Goal: Task Accomplishment & Management: Complete application form

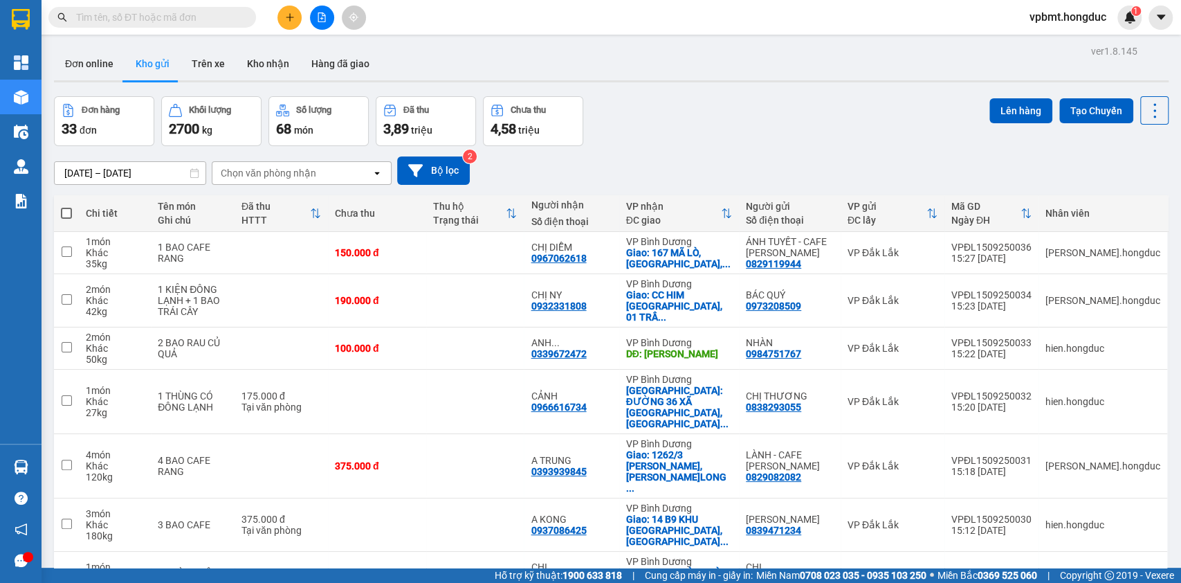
click at [292, 20] on icon "plus" at bounding box center [290, 17] width 10 height 10
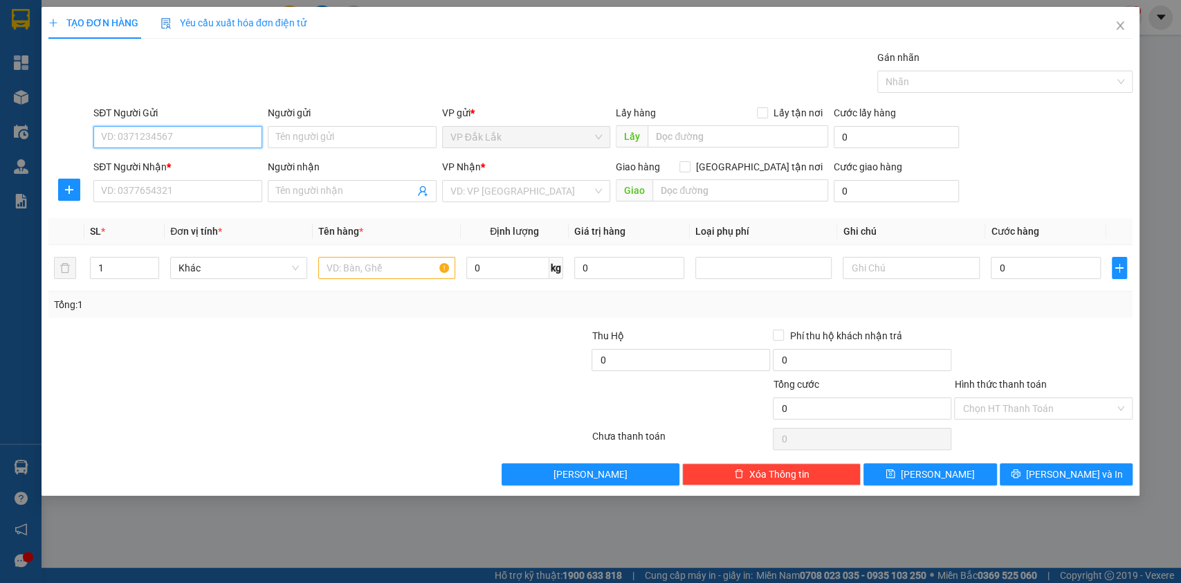
click at [196, 128] on input "SĐT Người Gửi" at bounding box center [177, 137] width 169 height 22
type input "0828804848"
click at [223, 190] on input "SĐT Người Nhận *" at bounding box center [177, 191] width 169 height 22
click at [343, 117] on div "Người gửi" at bounding box center [352, 112] width 169 height 15
click at [343, 126] on input "Người gửi" at bounding box center [352, 137] width 169 height 22
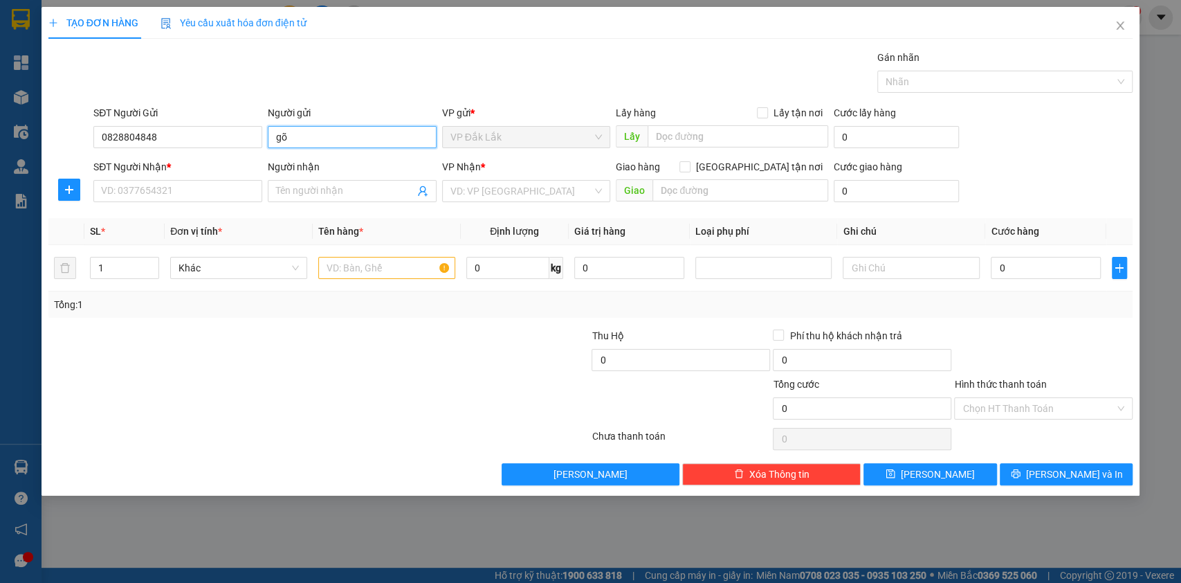
type input "g"
type input "F"
type input "GỖ MỸ NGHỆ"
click at [208, 192] on input "SĐT Người Nhận *" at bounding box center [177, 191] width 169 height 22
type input "0901079079"
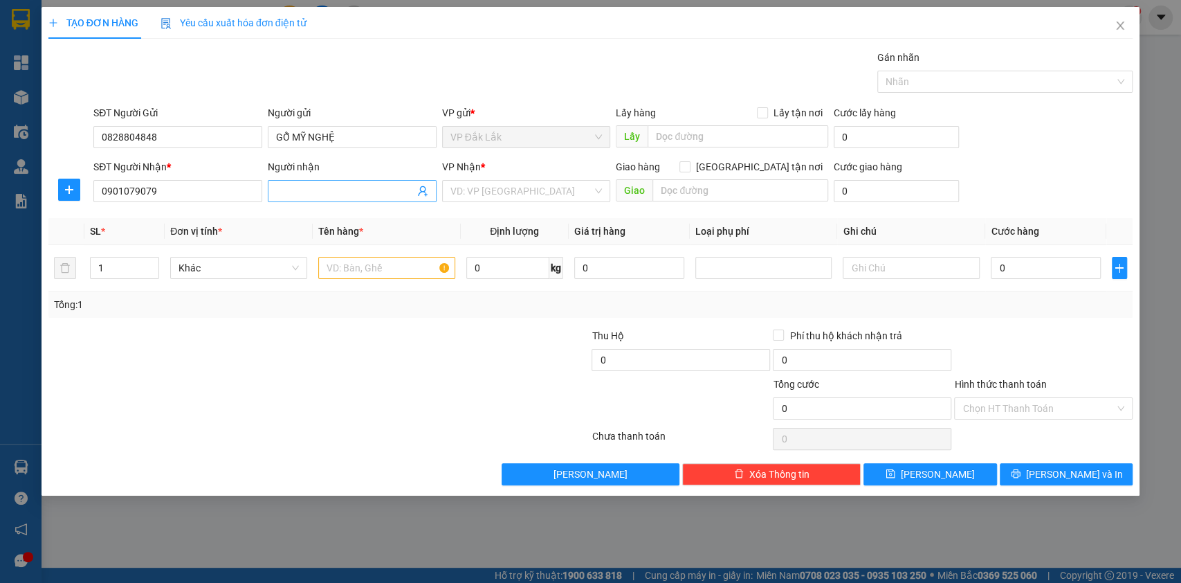
click at [303, 183] on input "Người nhận" at bounding box center [345, 190] width 138 height 15
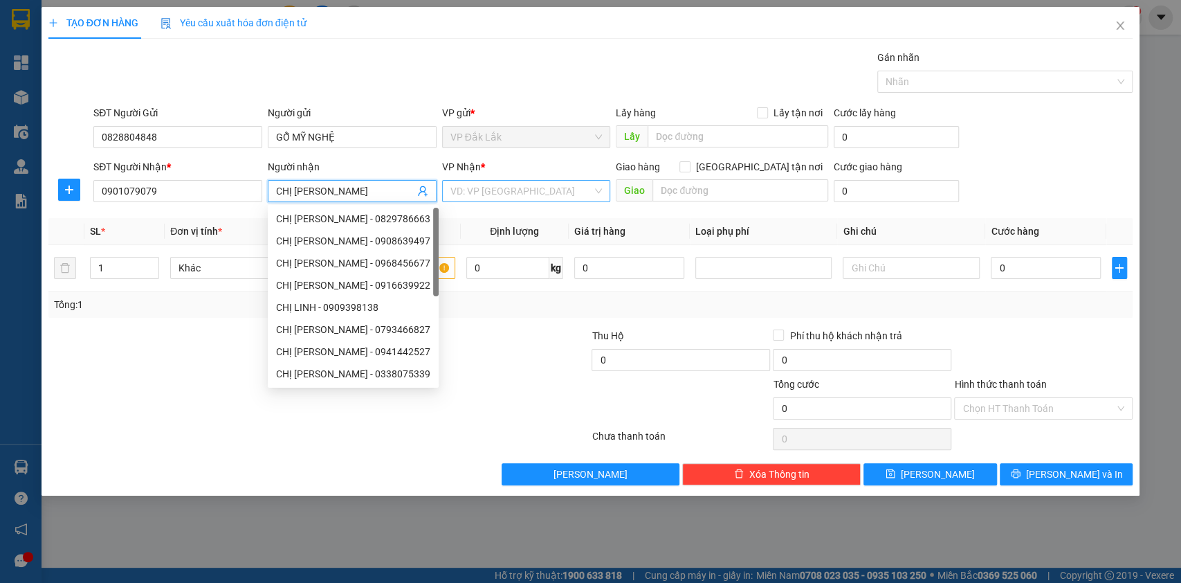
type input "CHỊ [PERSON_NAME]"
click at [592, 186] on input "search" at bounding box center [521, 191] width 143 height 21
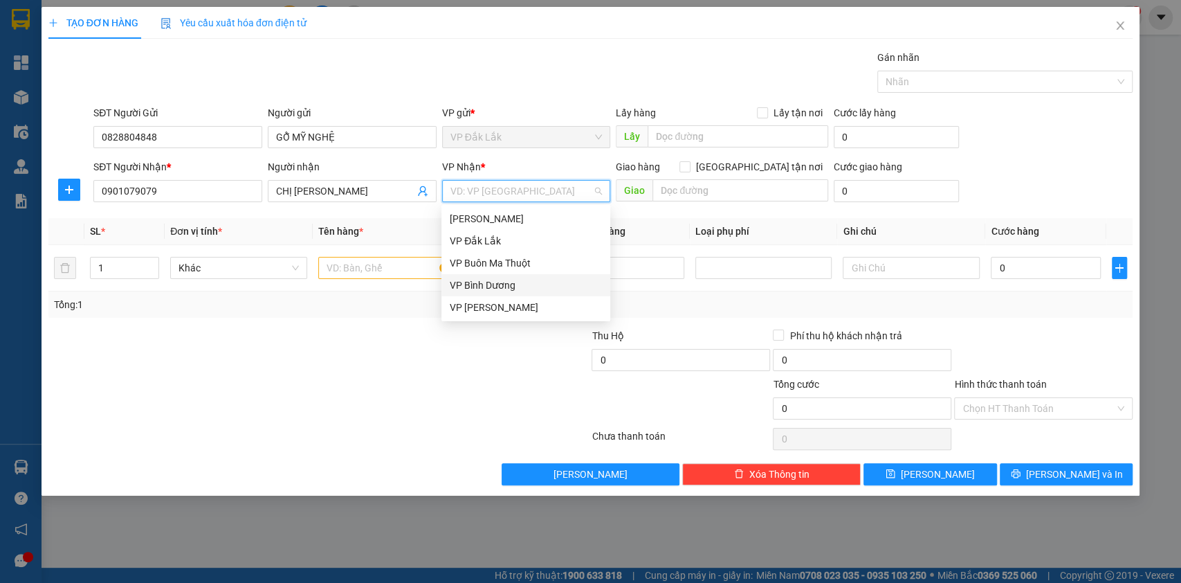
click at [521, 288] on div "VP Bình Dương" at bounding box center [526, 284] width 152 height 15
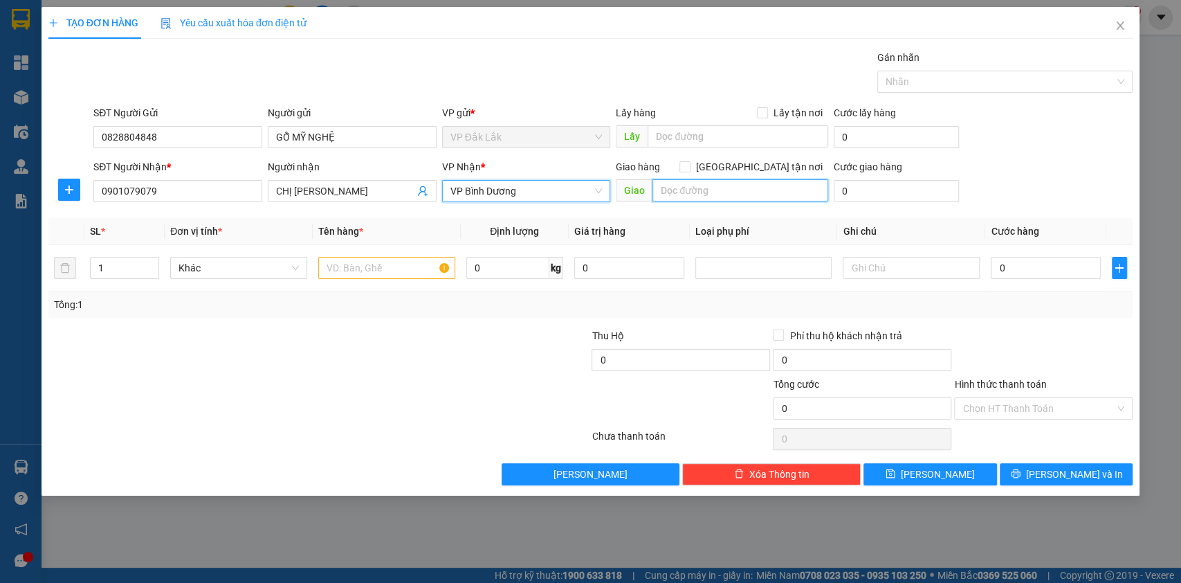
click at [714, 187] on input "text" at bounding box center [740, 190] width 176 height 22
click at [689, 165] on input "[GEOGRAPHIC_DATA] tận nơi" at bounding box center [684, 166] width 10 height 10
checkbox input "true"
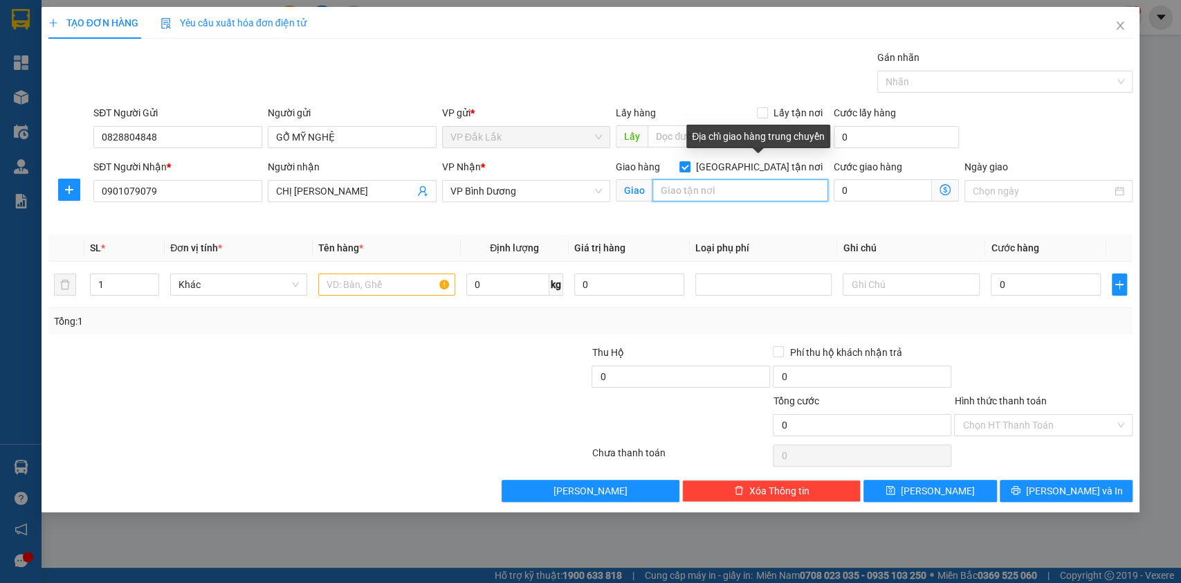
click at [741, 187] on input "text" at bounding box center [740, 190] width 176 height 22
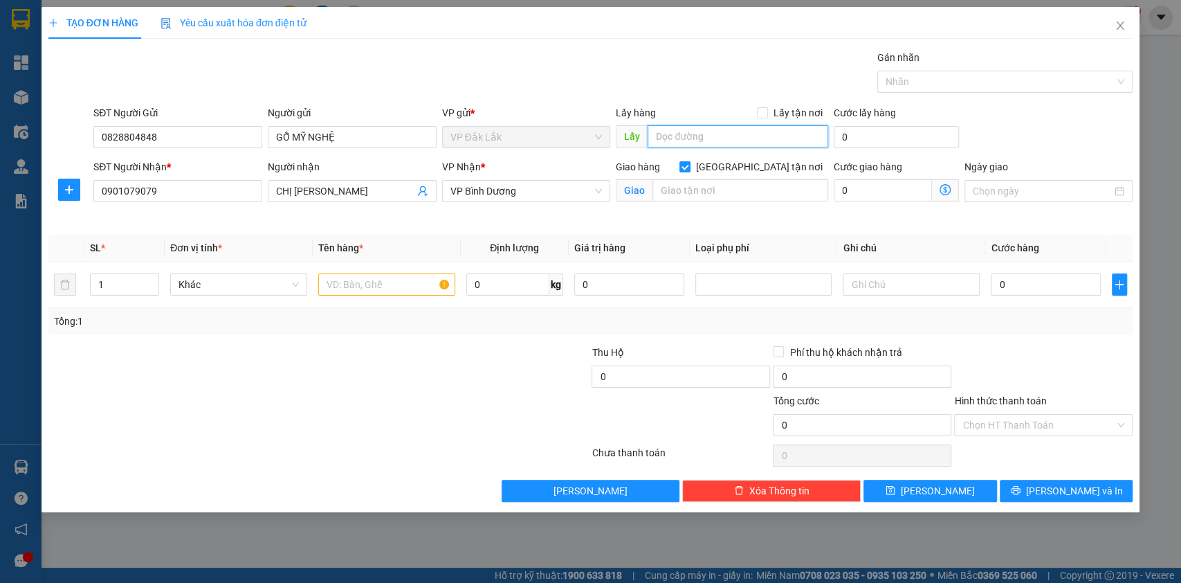
click at [735, 140] on input "text" at bounding box center [738, 136] width 181 height 22
click at [342, 284] on input "text" at bounding box center [386, 284] width 137 height 22
type input "1"
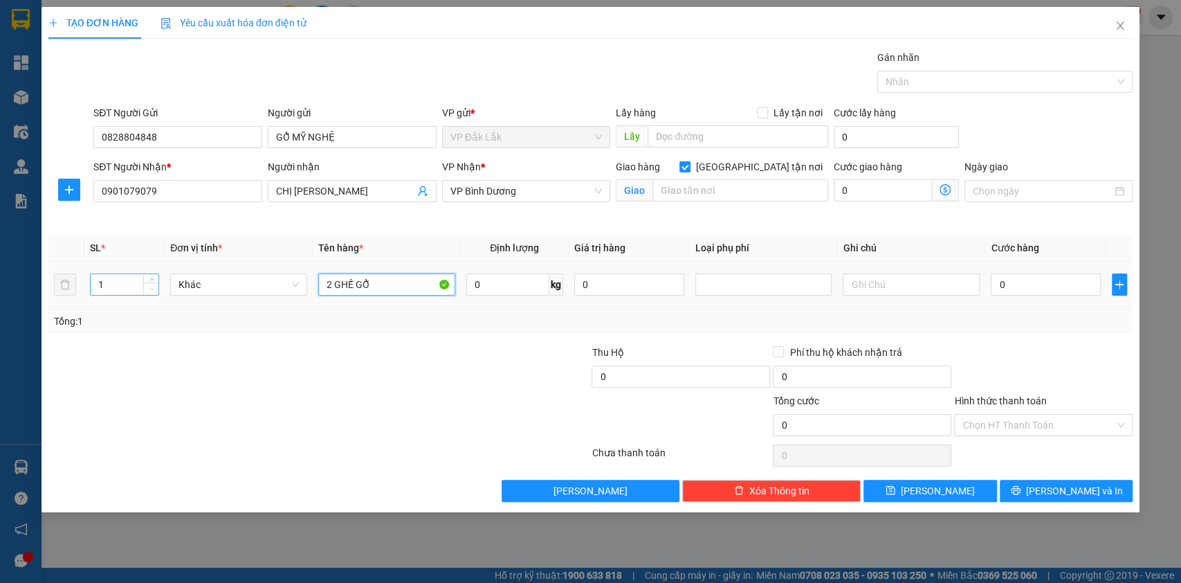
click at [156, 282] on span "Decrease Value" at bounding box center [150, 288] width 15 height 12
type input "2 GHẾ GỖ"
type input "2"
click at [153, 275] on span "Increase Value" at bounding box center [150, 280] width 15 height 12
click at [524, 282] on input "0" at bounding box center [507, 284] width 83 height 22
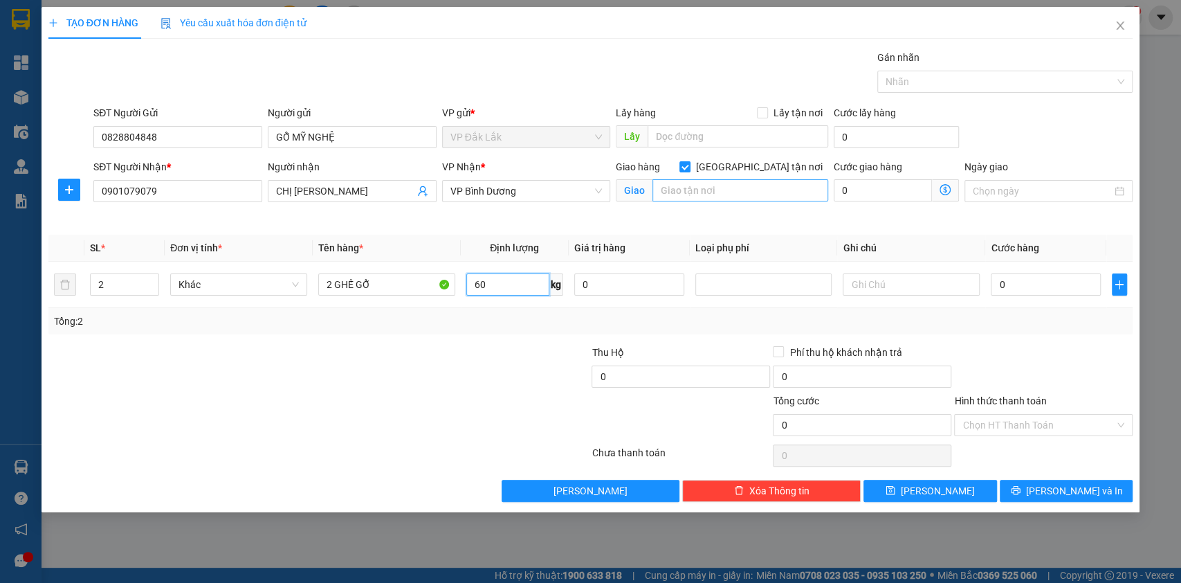
type input "60"
click at [818, 192] on input "text" at bounding box center [740, 190] width 176 height 22
click at [125, 363] on div at bounding box center [228, 369] width 363 height 48
click at [702, 185] on input "text" at bounding box center [740, 190] width 176 height 22
paste input "số nhà A16-23 đường số 9 [GEOGRAPHIC_DATA]"
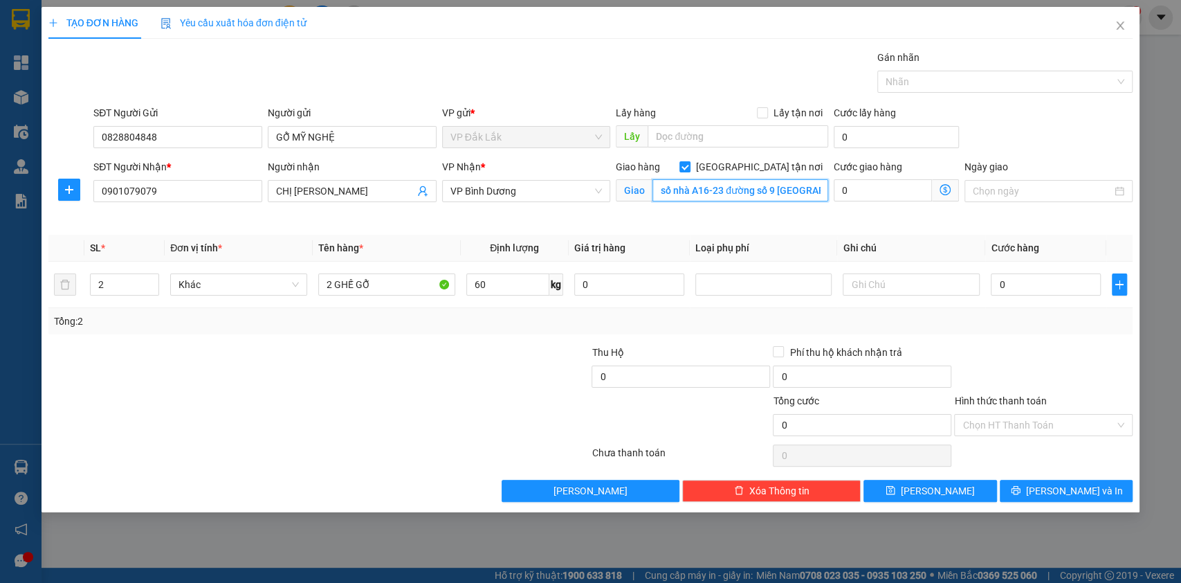
scroll to position [0, 232]
type input "số nhà A16-23 đường số 9 [GEOGRAPHIC_DATA]"
click at [887, 192] on input "0" at bounding box center [883, 190] width 98 height 22
type input "2"
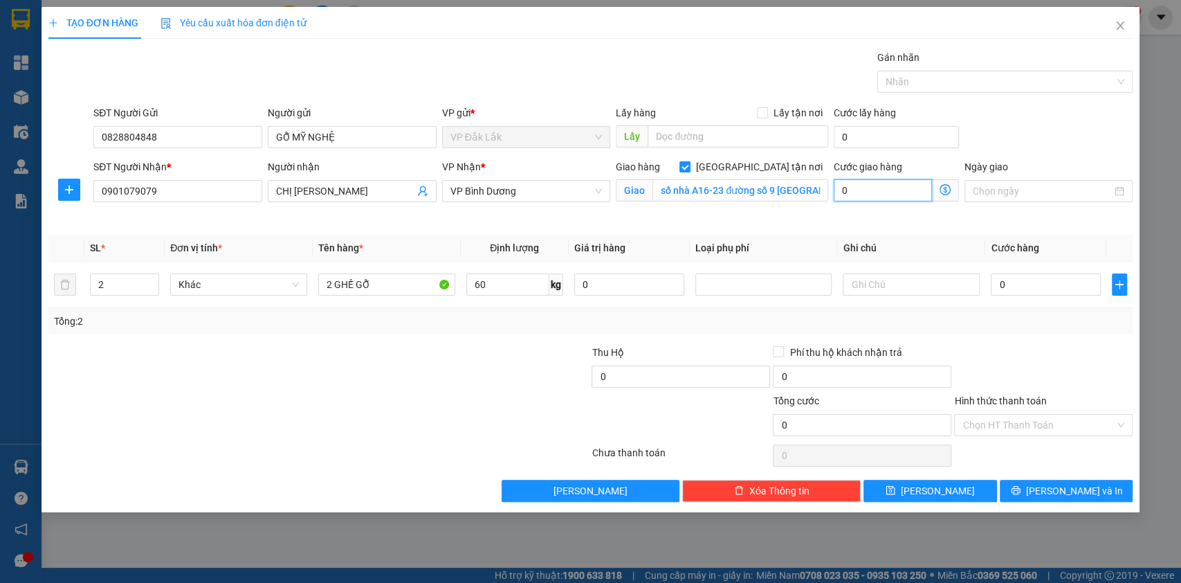
type input "2"
type input "25"
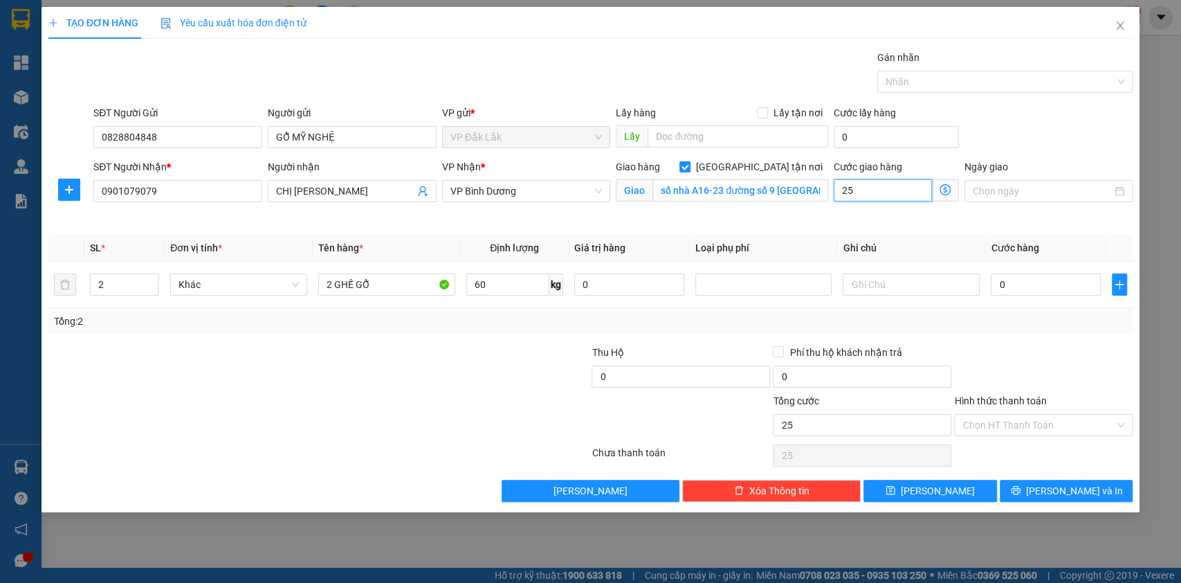
type input "250"
type input "2.500"
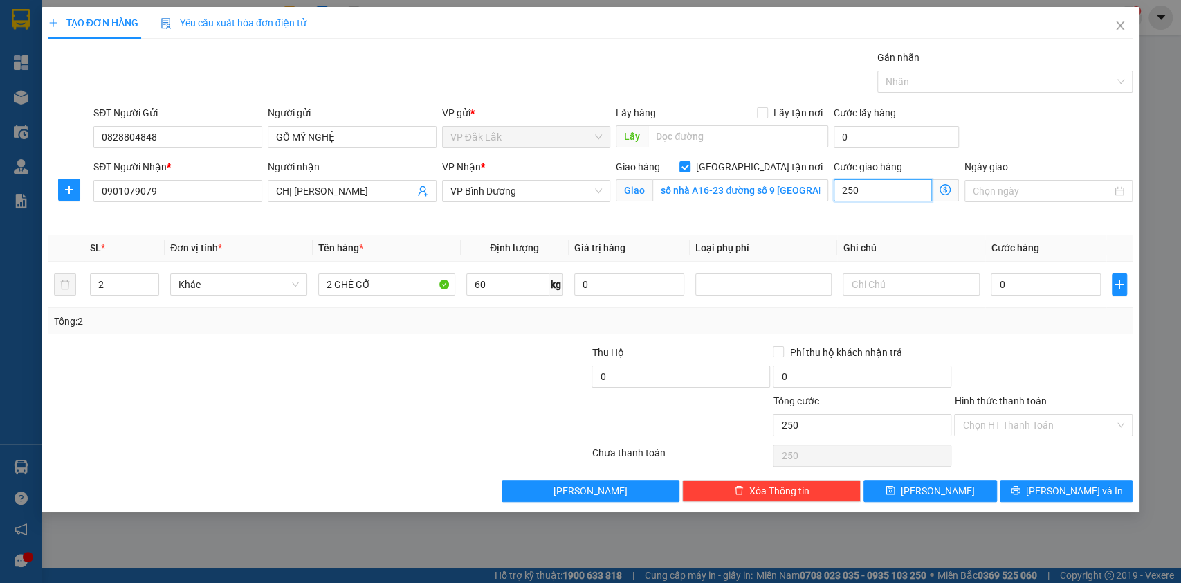
type input "2.500"
type input "25.000"
type input "250.000"
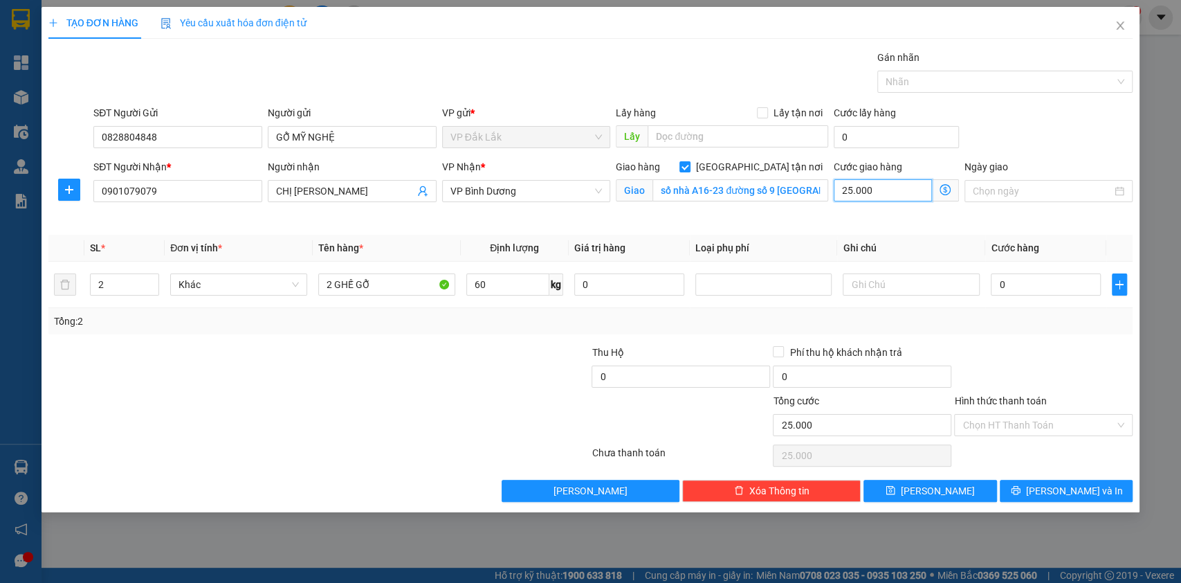
type input "250.000"
click at [1033, 282] on input "0" at bounding box center [1046, 284] width 110 height 22
type input "2"
type input "250.002"
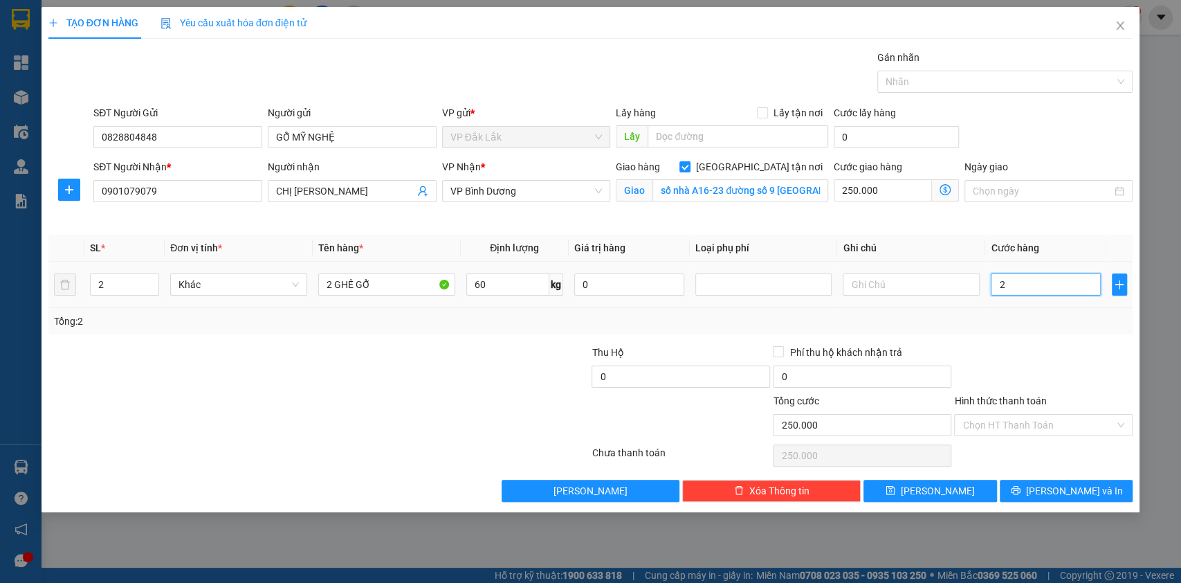
type input "250.002"
type input "27"
type input "250.027"
type input "275"
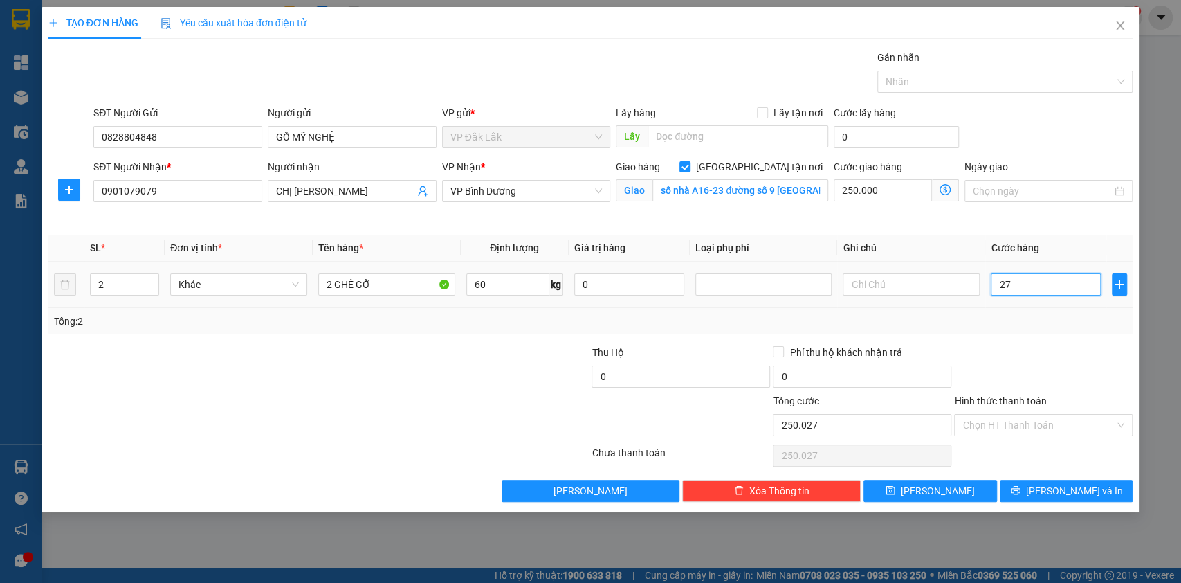
type input "250.275"
type input "2.750"
type input "252.750"
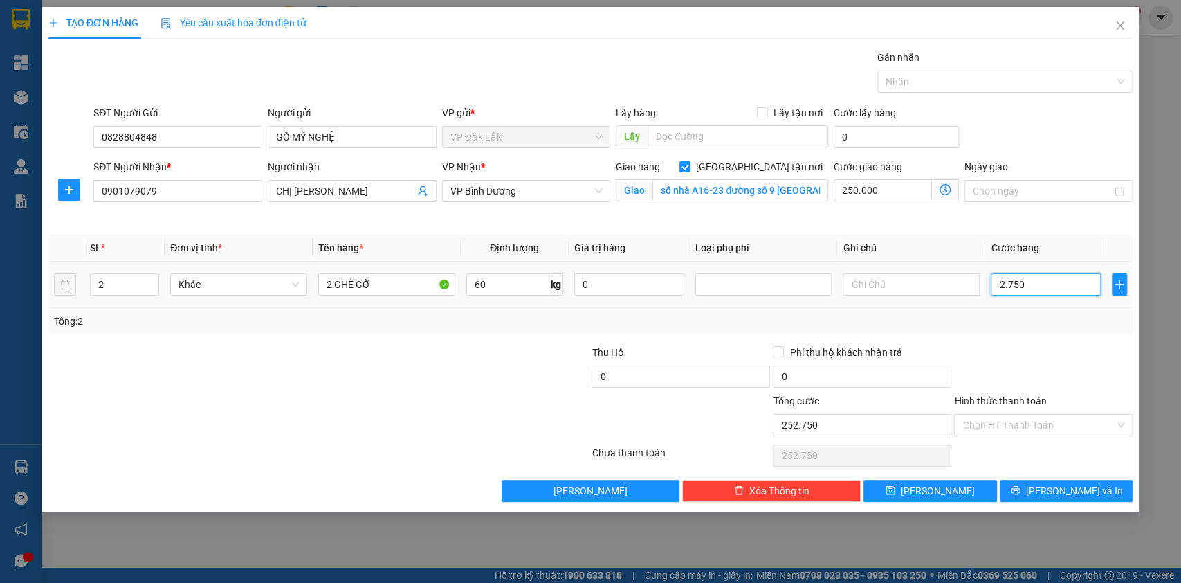
type input "27.500"
type input "277.500"
type input "275.000"
type input "525.000"
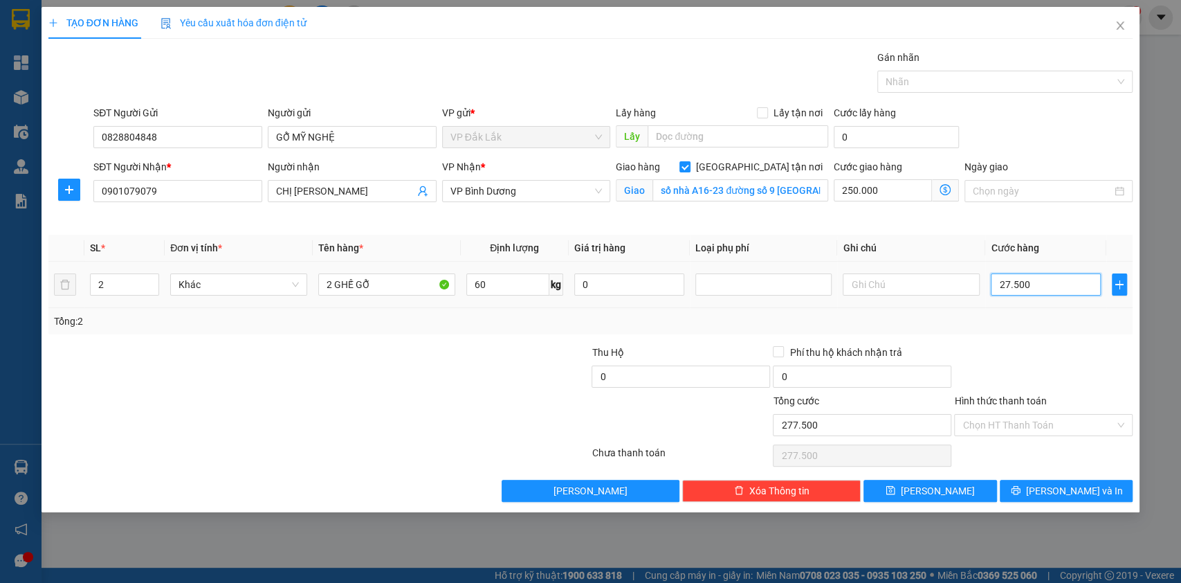
type input "525.000"
click at [859, 185] on input "250.000" at bounding box center [883, 190] width 98 height 22
type input "3"
type input "250.003"
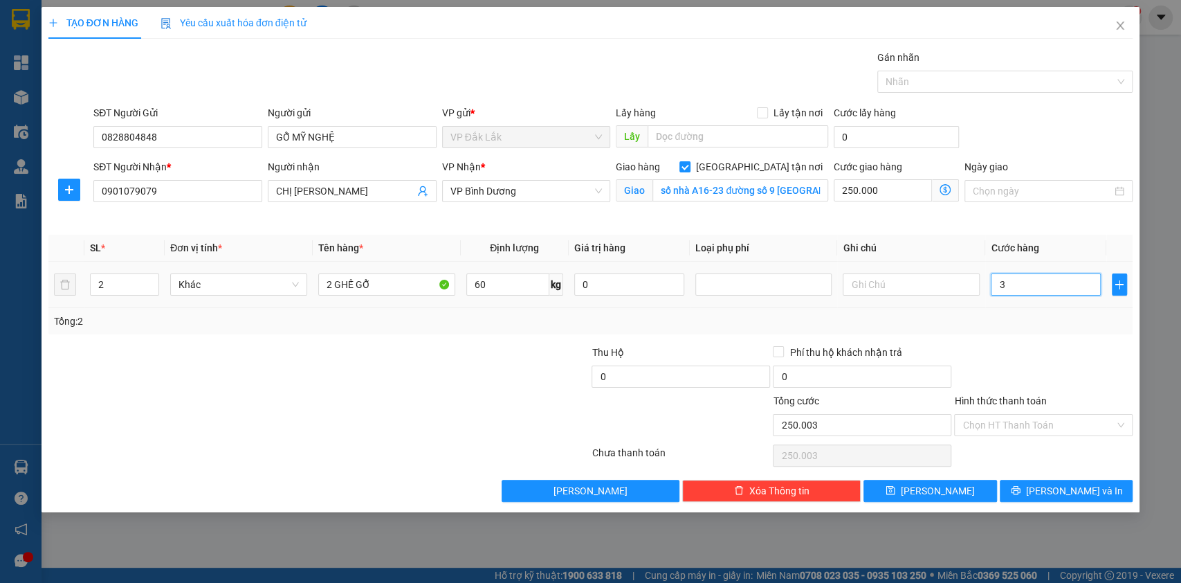
type input "30"
type input "250.030"
type input "300"
type input "250.300"
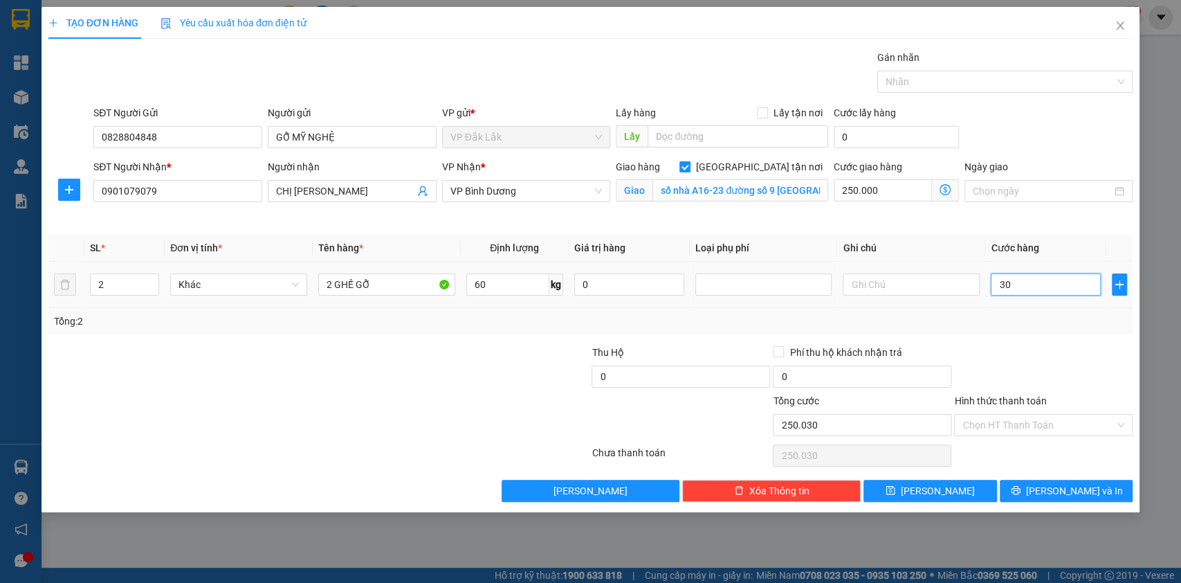
type input "250.300"
type input "3.000"
type input "253.000"
type input "30.000"
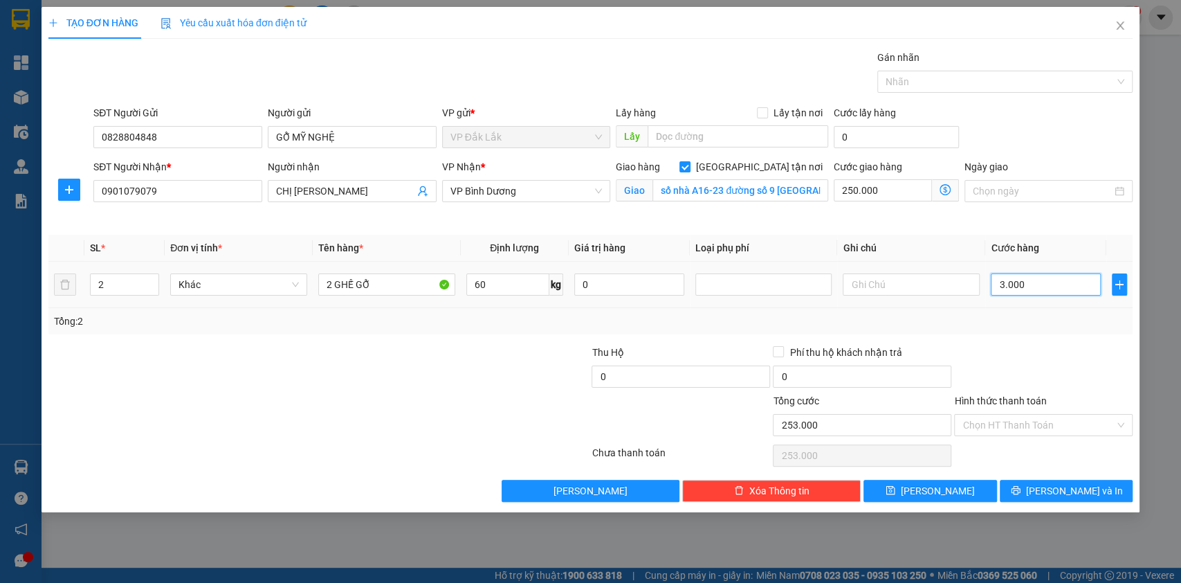
type input "280.000"
type input "300.000"
type input "550.000"
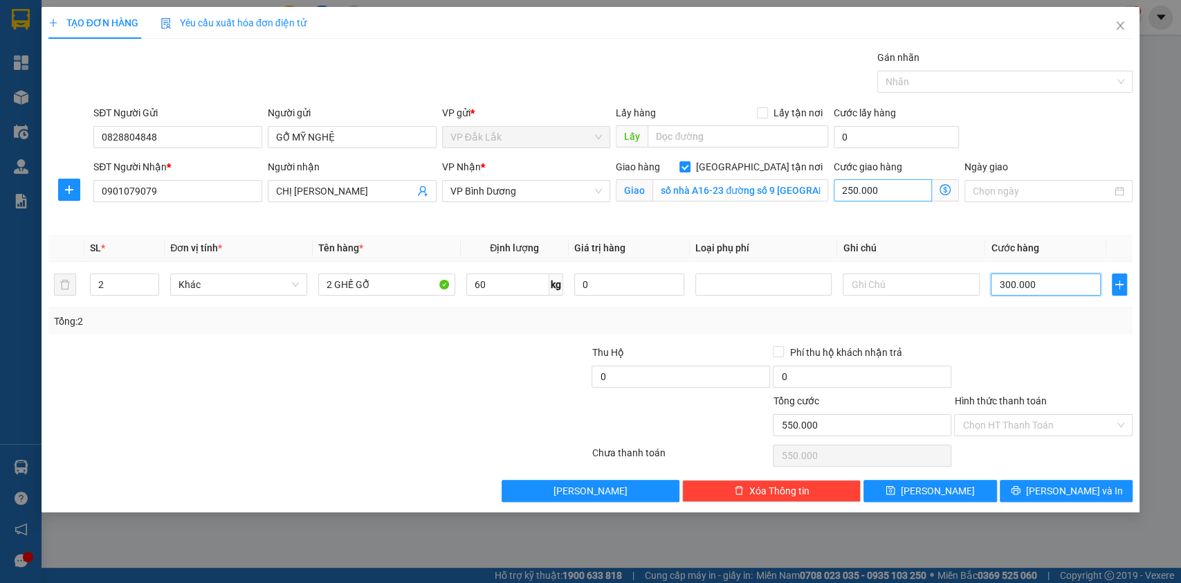
type input "300.000"
click at [890, 181] on input "250.000" at bounding box center [883, 190] width 98 height 22
type input "300.002"
type input "2"
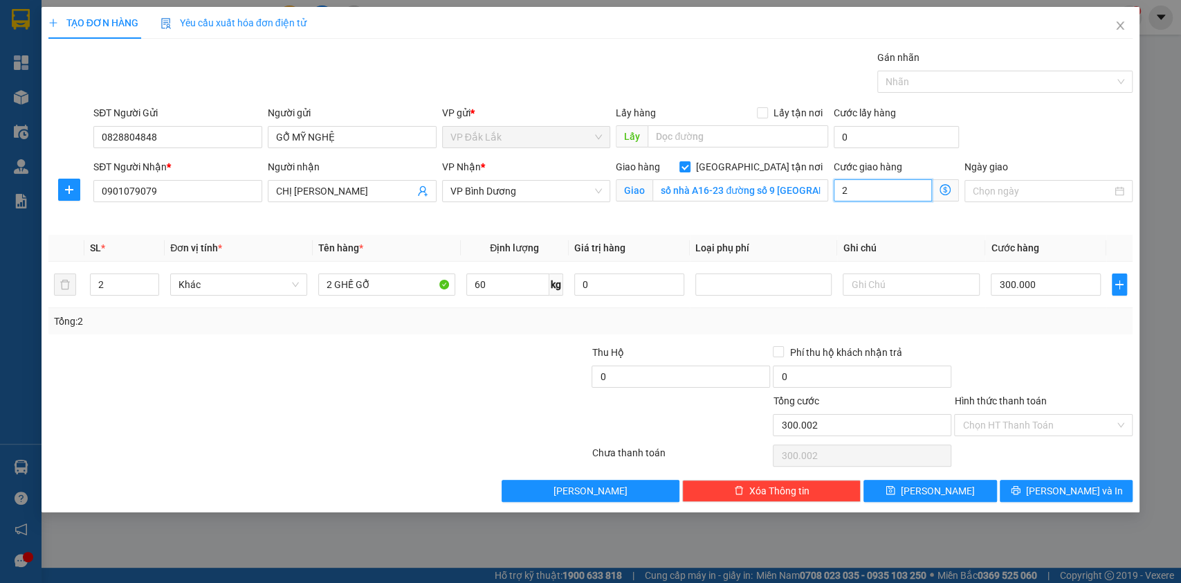
type input "300.027"
type input "27"
type input "300.275"
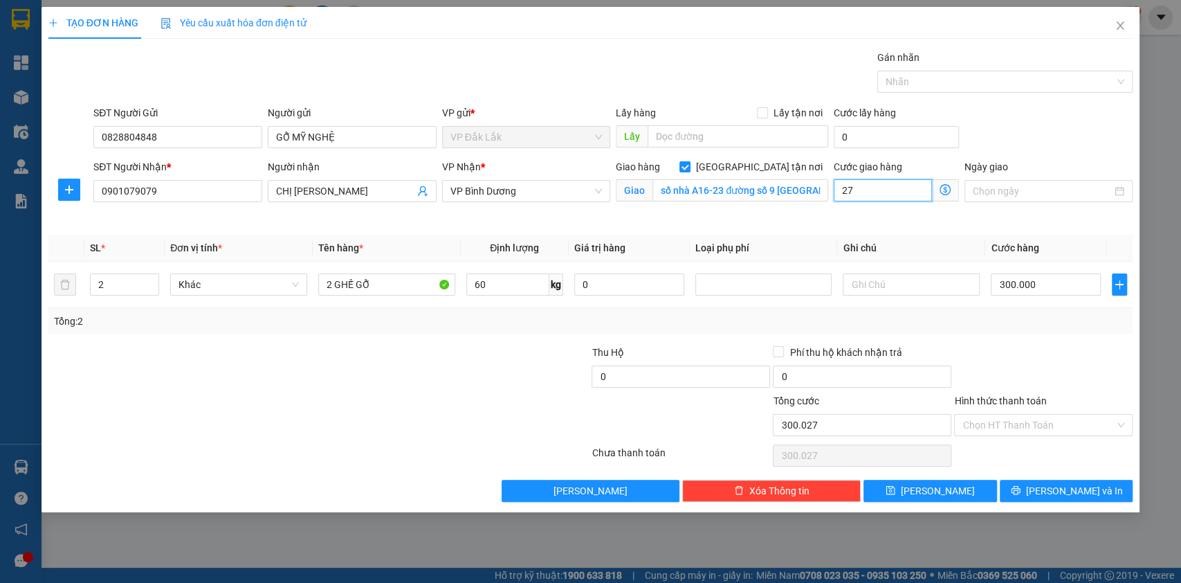
type input "275"
type input "302.750"
type input "2.750"
type input "327.500"
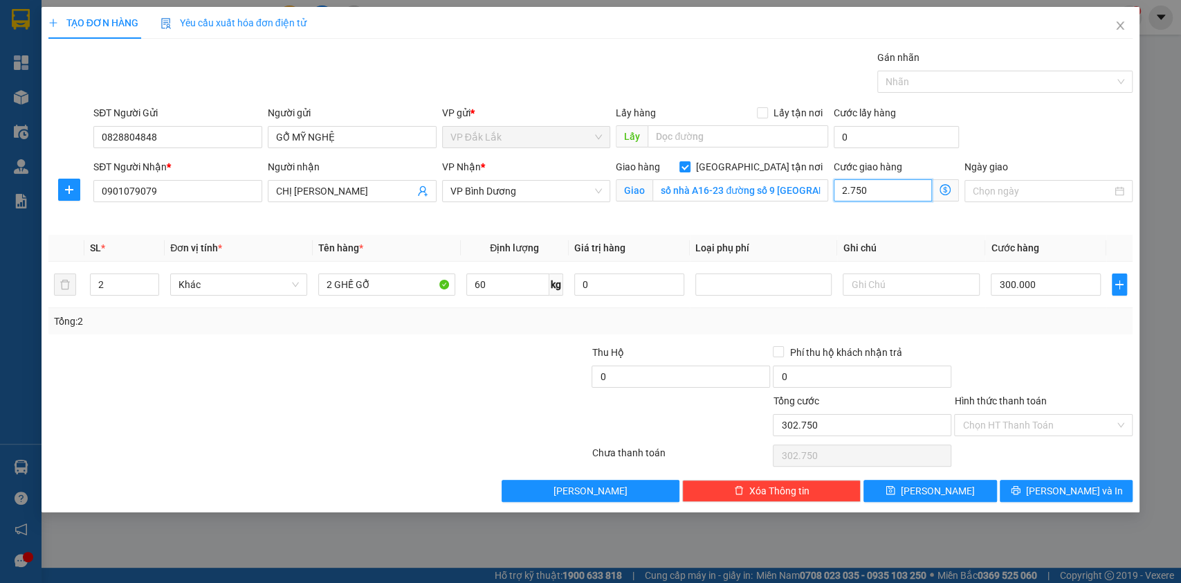
type input "327.500"
type input "27.500"
type input "575.000"
type input "275.000"
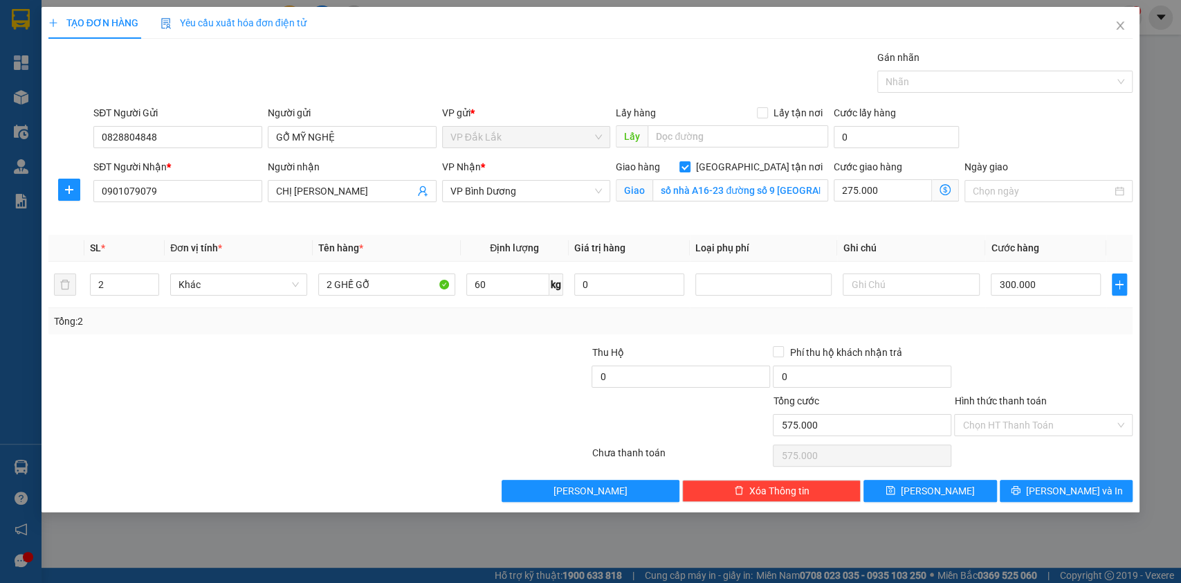
click at [1061, 360] on div at bounding box center [1043, 369] width 181 height 48
click at [915, 286] on input "text" at bounding box center [911, 284] width 137 height 22
click at [929, 322] on div "Tổng: 2" at bounding box center [591, 320] width 1074 height 15
click at [940, 291] on input "text" at bounding box center [911, 284] width 137 height 22
click at [967, 371] on div at bounding box center [1043, 369] width 181 height 48
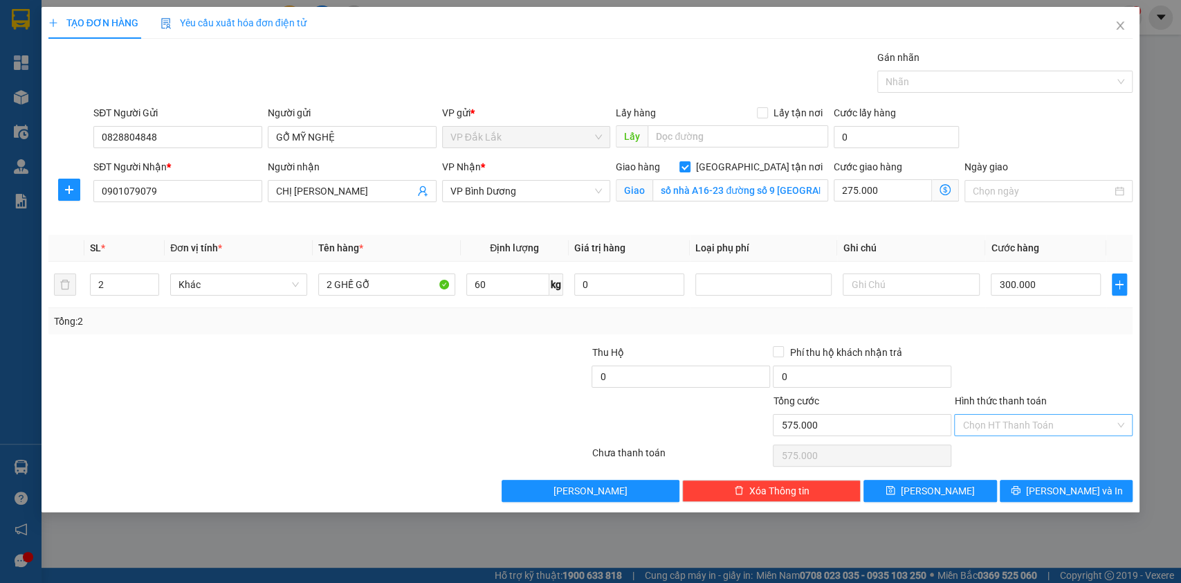
click at [998, 422] on input "Hình thức thanh toán" at bounding box center [1038, 424] width 152 height 21
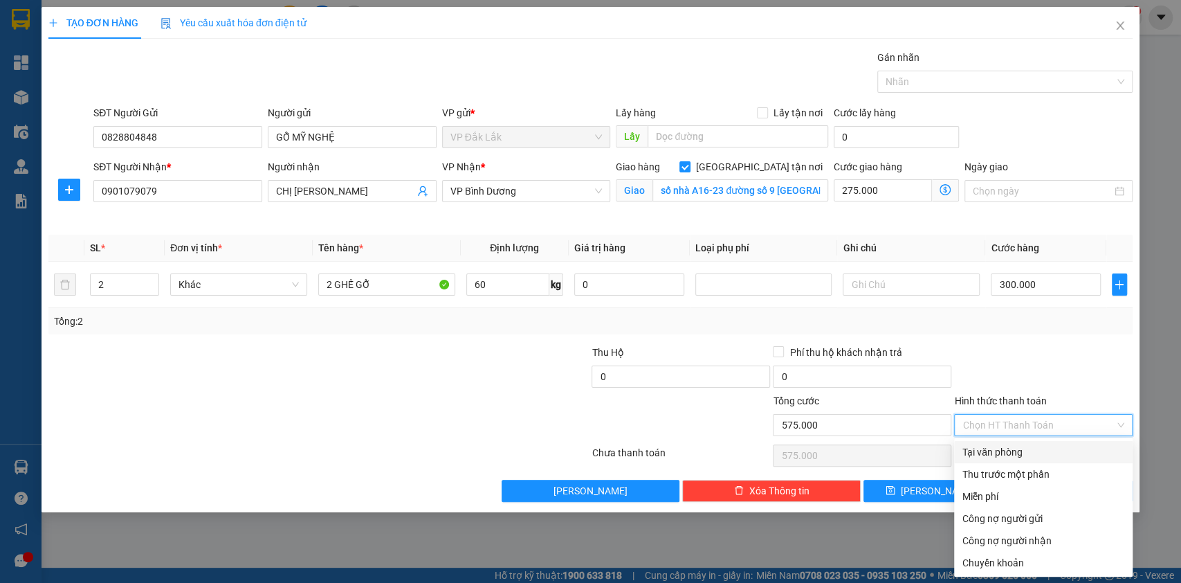
click at [996, 446] on div "Tại văn phòng" at bounding box center [1043, 451] width 162 height 15
type input "0"
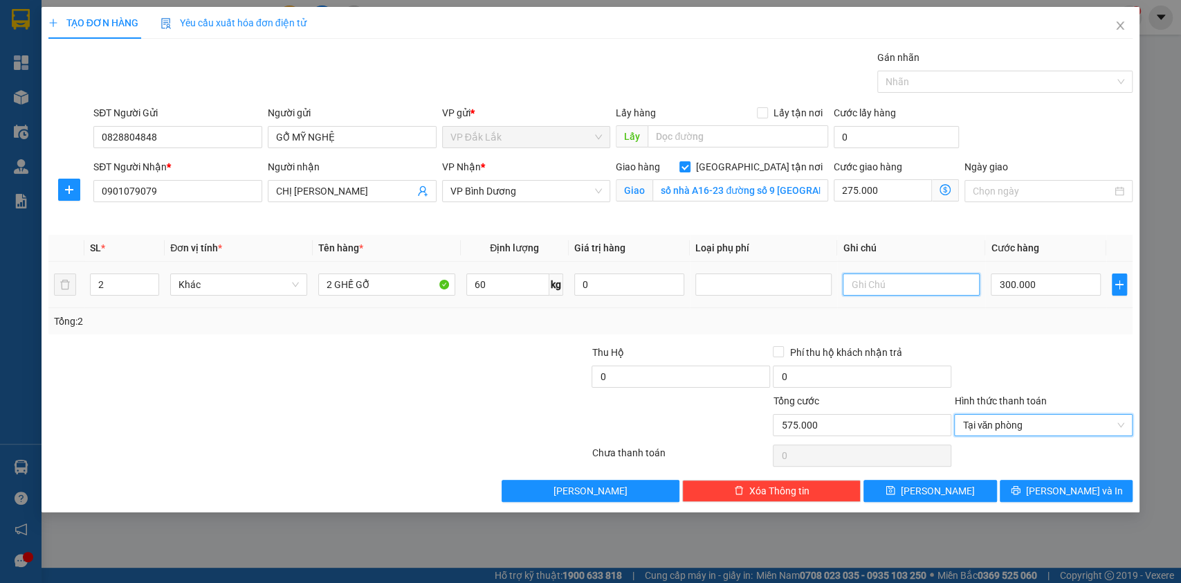
click at [950, 277] on input "text" at bounding box center [911, 284] width 137 height 22
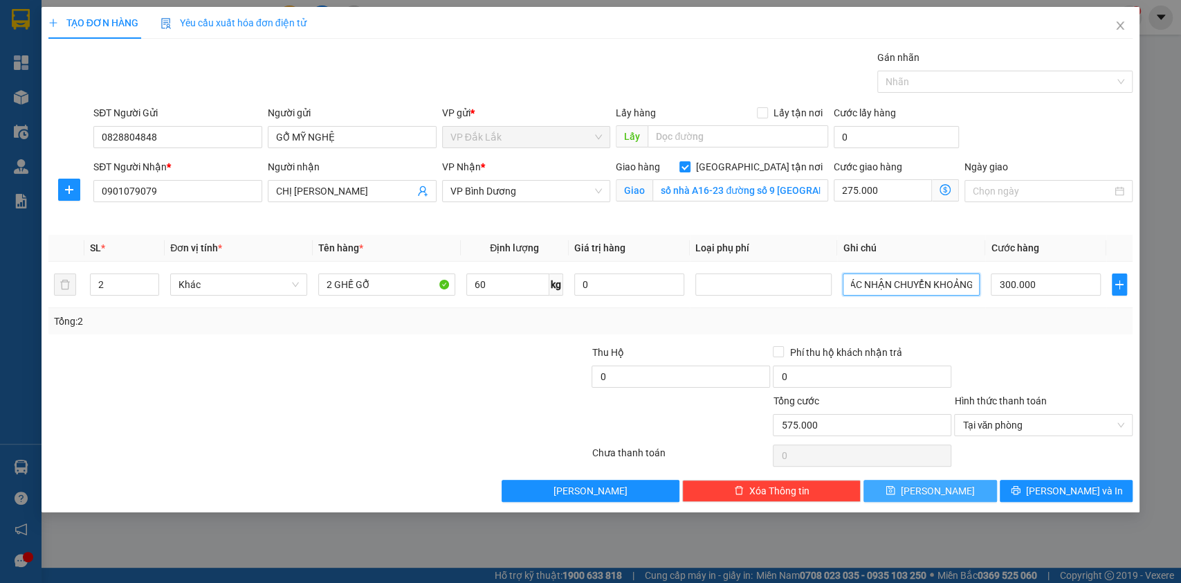
type input "KHI GIAO HÀNG NHỜ TÀI XẾ GỌI CHO NGƯỜI GỬI ĐỂ XÁC NHẬN CHUYỂN KHOẢNG"
click at [945, 493] on span "[PERSON_NAME]" at bounding box center [938, 490] width 74 height 15
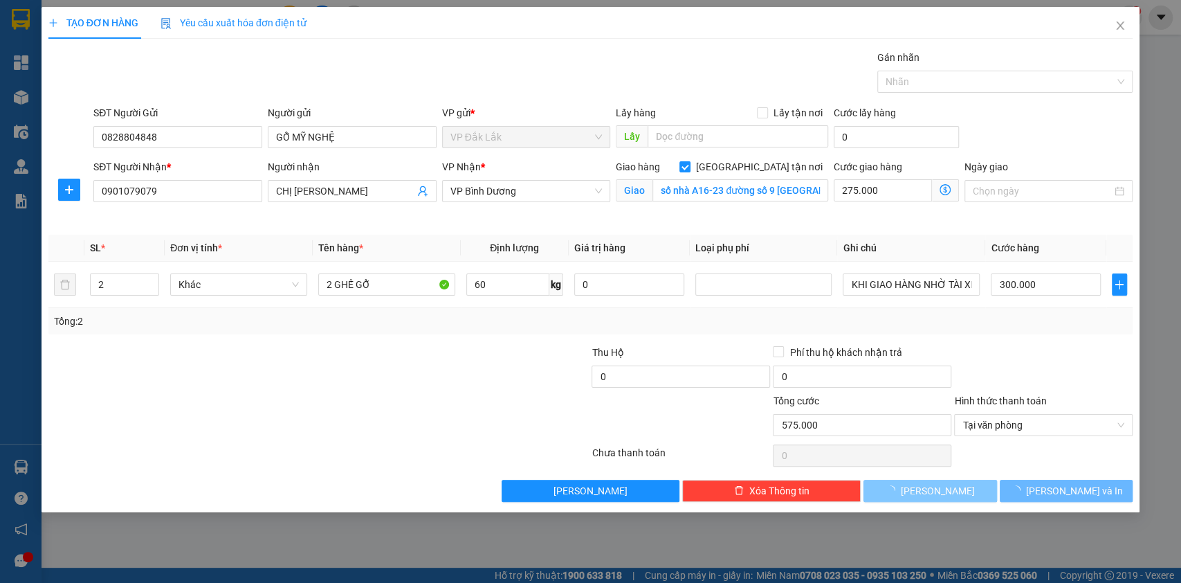
checkbox input "false"
type input "1"
type input "0"
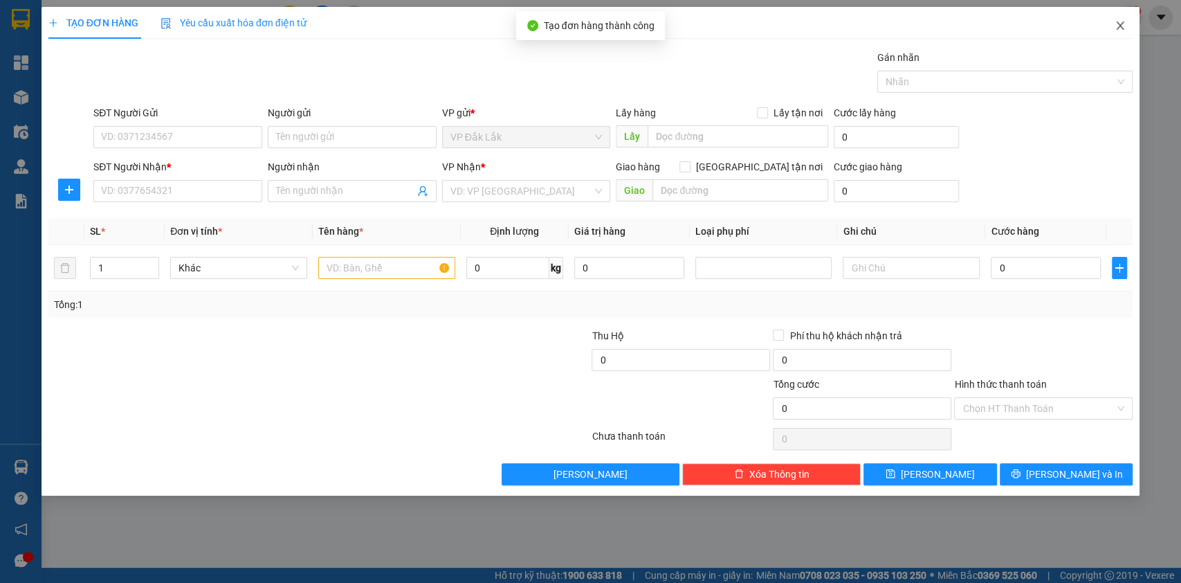
click at [1114, 19] on span "Close" at bounding box center [1120, 26] width 39 height 39
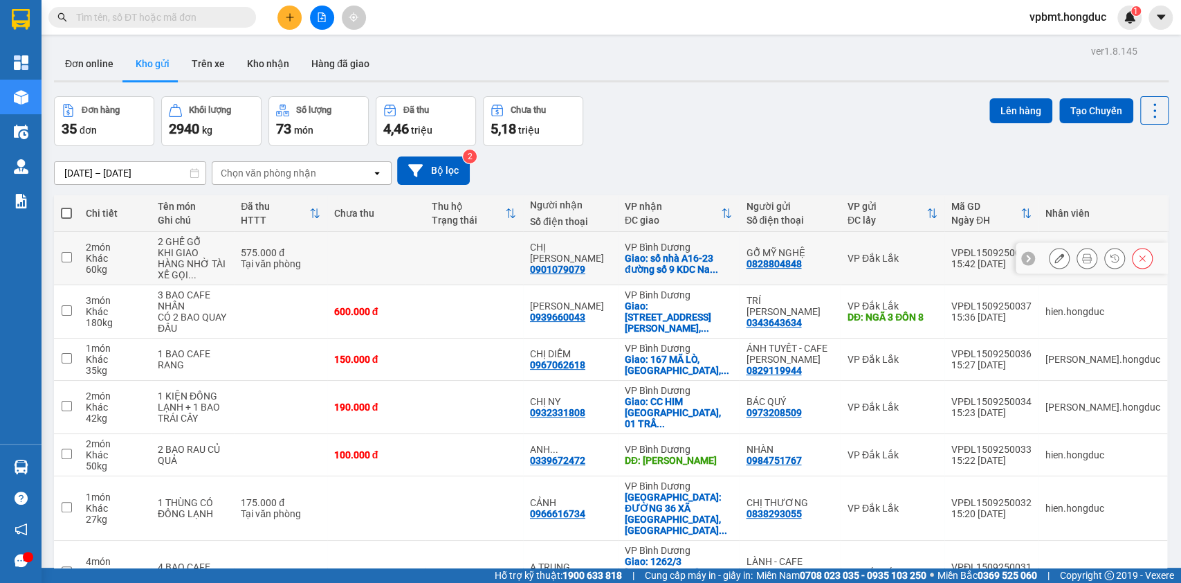
click at [1082, 253] on icon at bounding box center [1087, 258] width 10 height 10
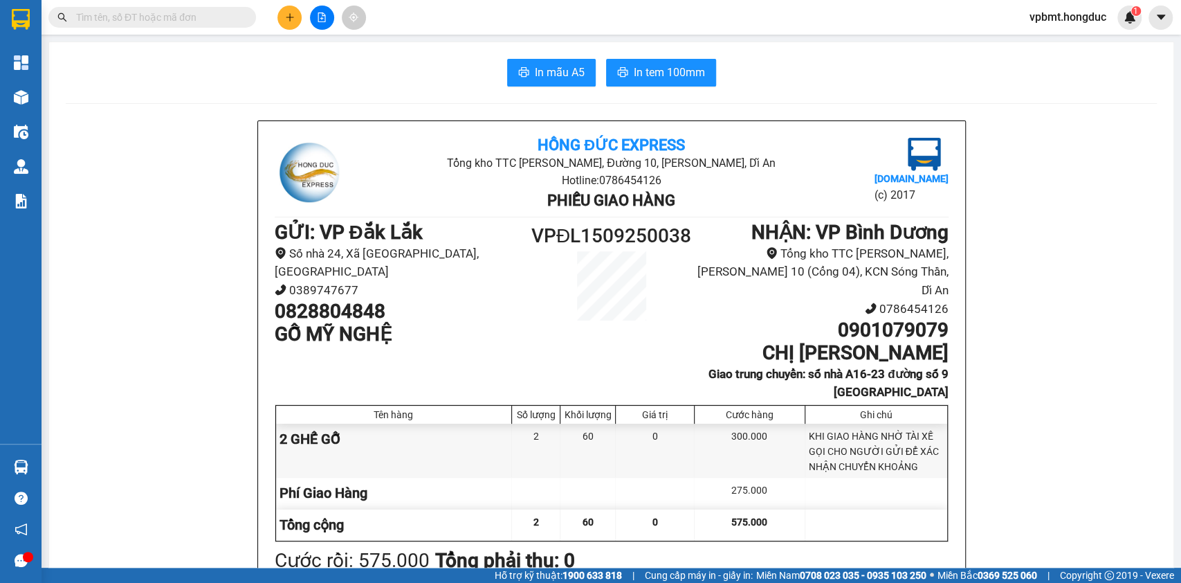
scroll to position [35, 0]
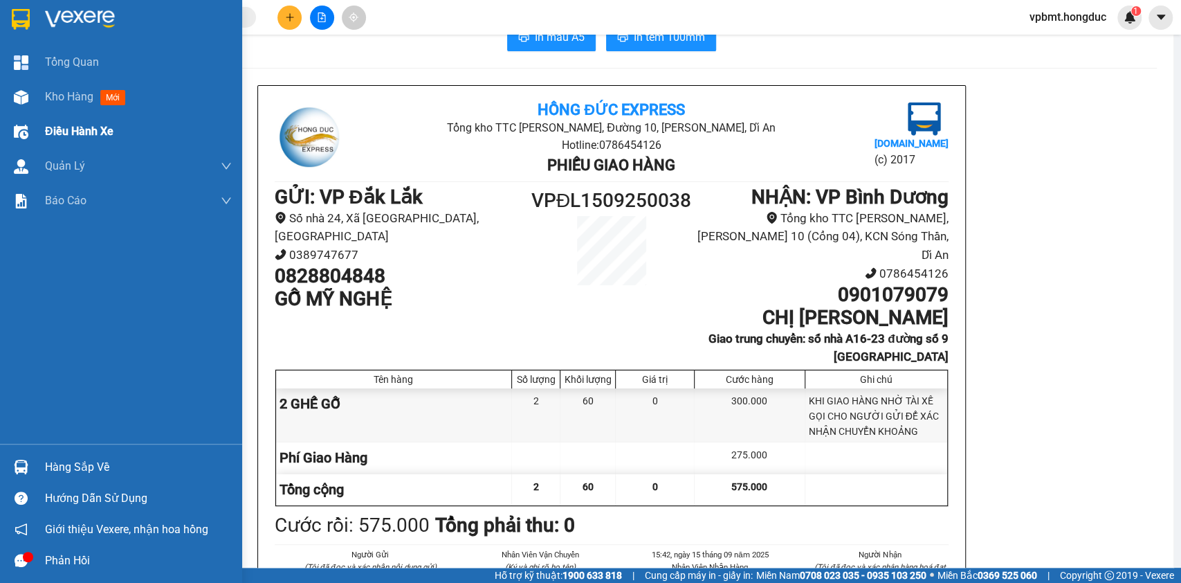
click at [0, 130] on div "Điều hành xe" at bounding box center [121, 131] width 242 height 35
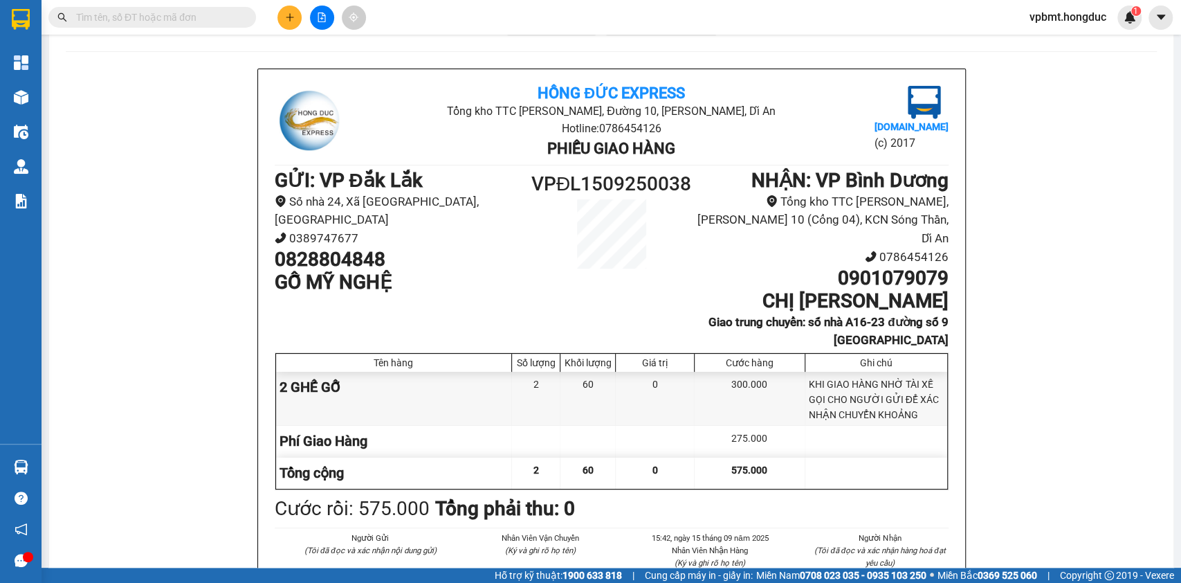
scroll to position [92, 0]
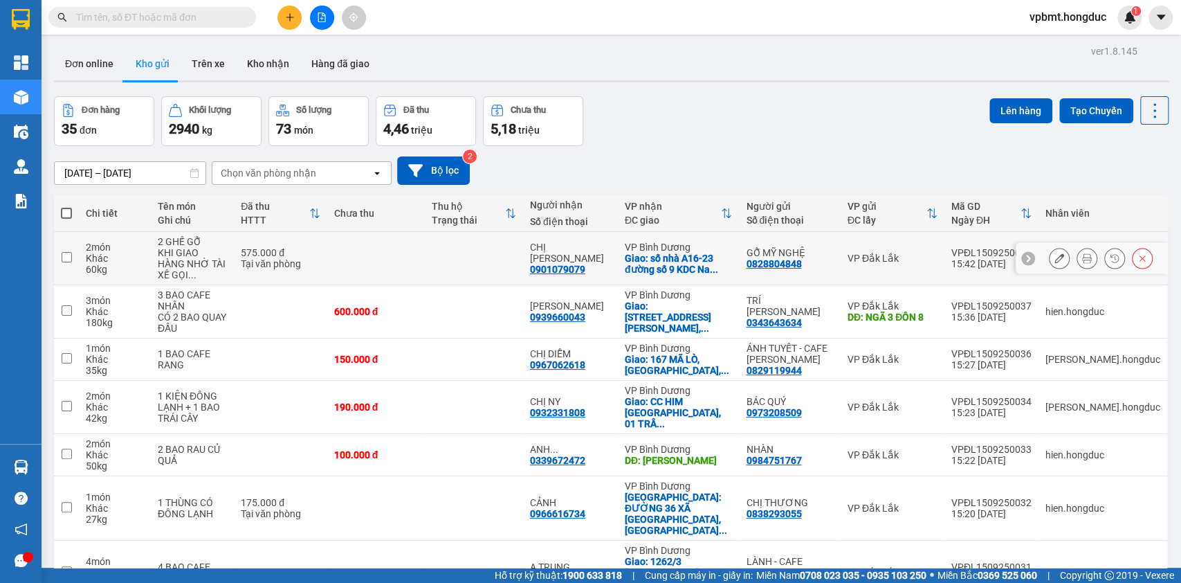
click at [1054, 253] on icon at bounding box center [1059, 258] width 10 height 10
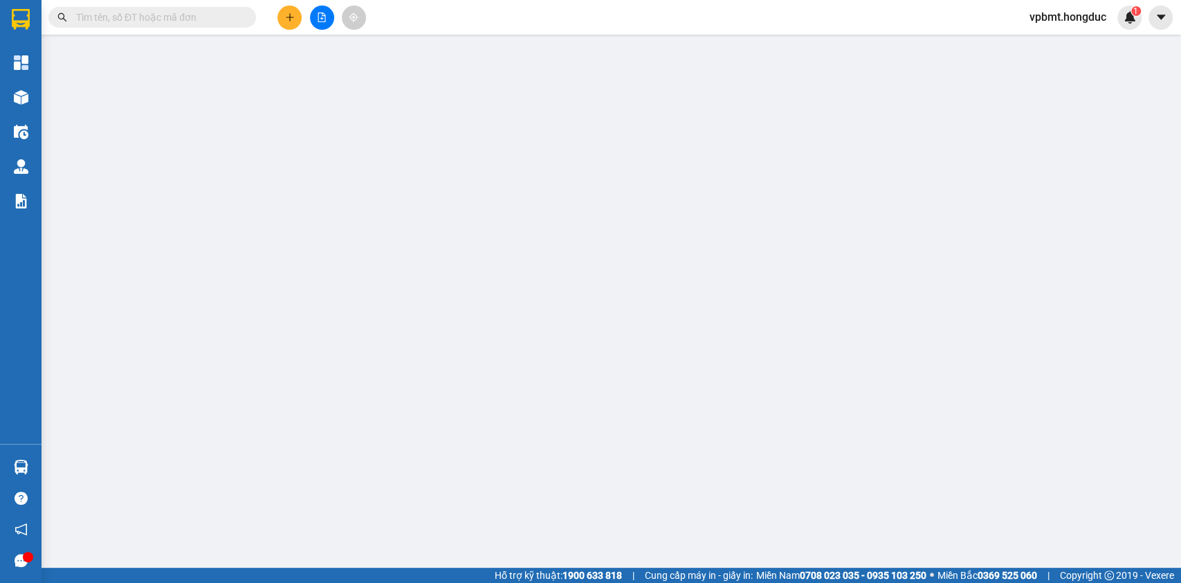
type input "0828804848"
type input "GỖ MỸ NGHỆ"
type input "0901079079"
type input "CHỊ [PERSON_NAME]"
checkbox input "true"
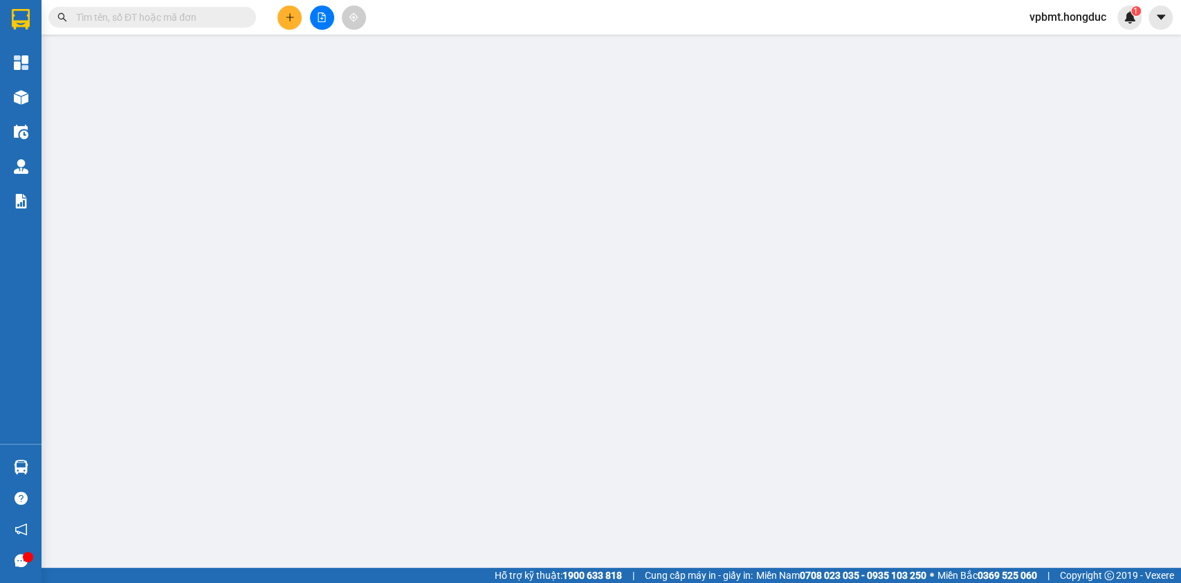
type input "số nhà A16-23 đường số 9 [GEOGRAPHIC_DATA]"
type input "575.000"
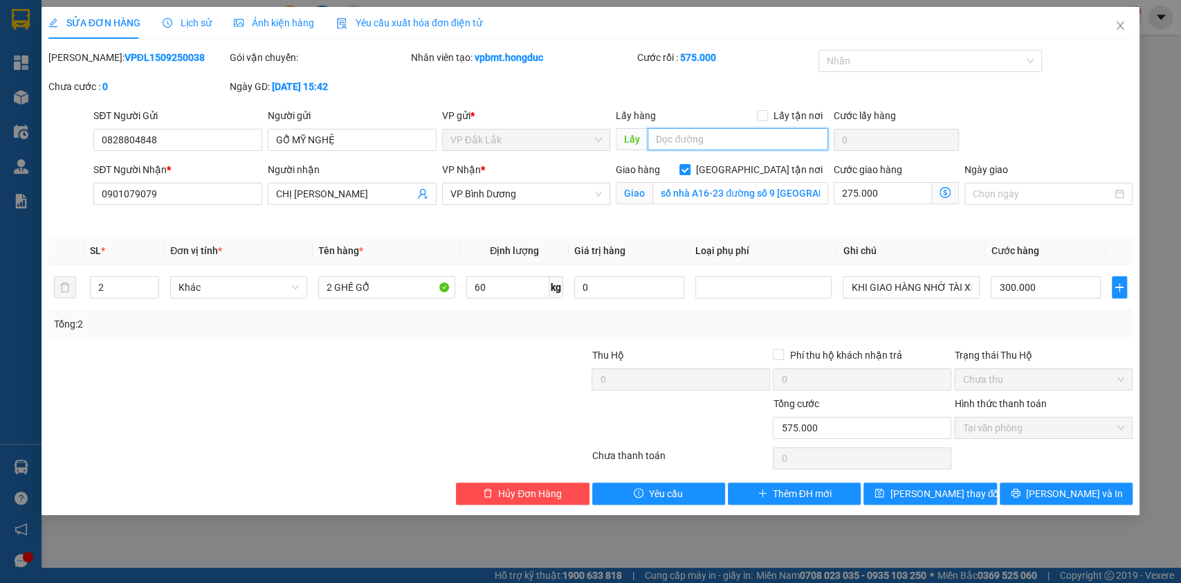
click at [697, 134] on input "text" at bounding box center [738, 139] width 181 height 22
type input "CÂY XĂNG 34, CUỐI ĐƯỜNG ĐÔI DAKMIL"
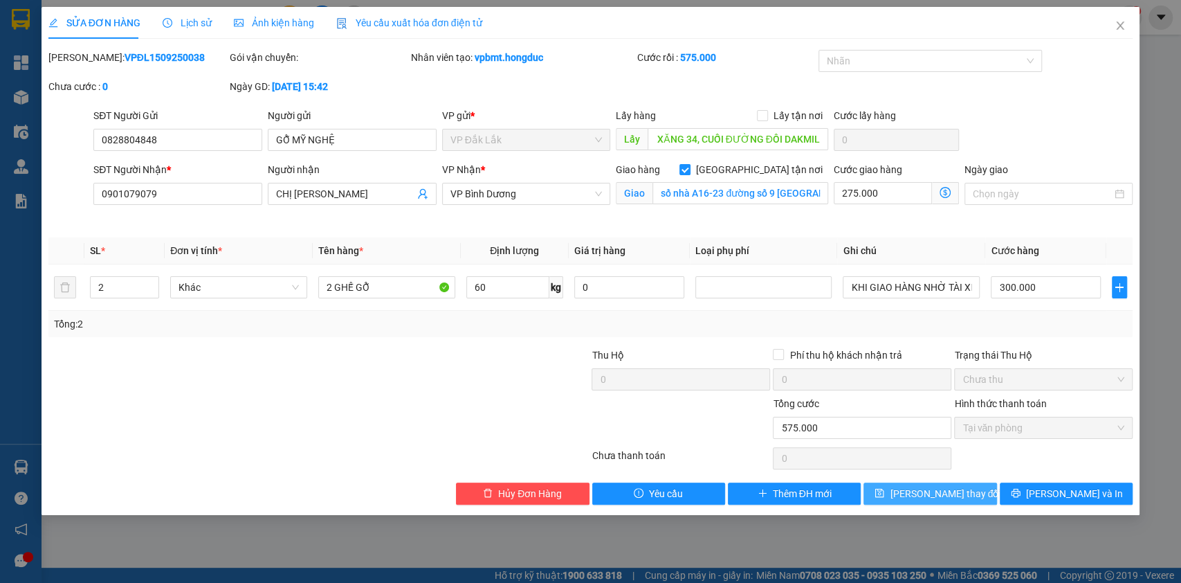
click at [922, 495] on span "[PERSON_NAME] thay đổi" at bounding box center [945, 493] width 111 height 15
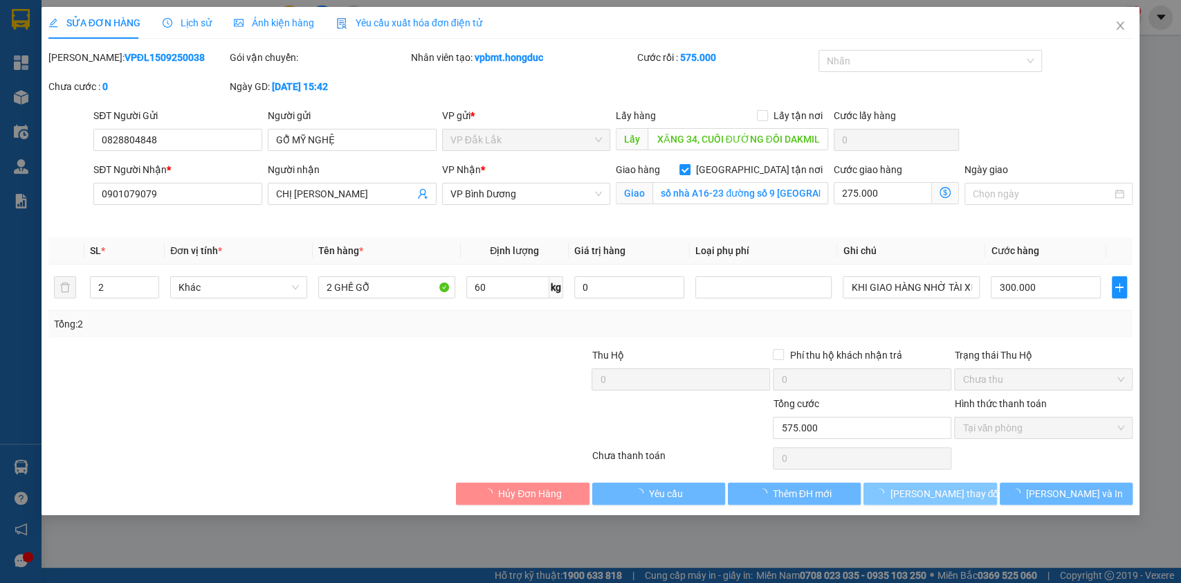
scroll to position [0, 0]
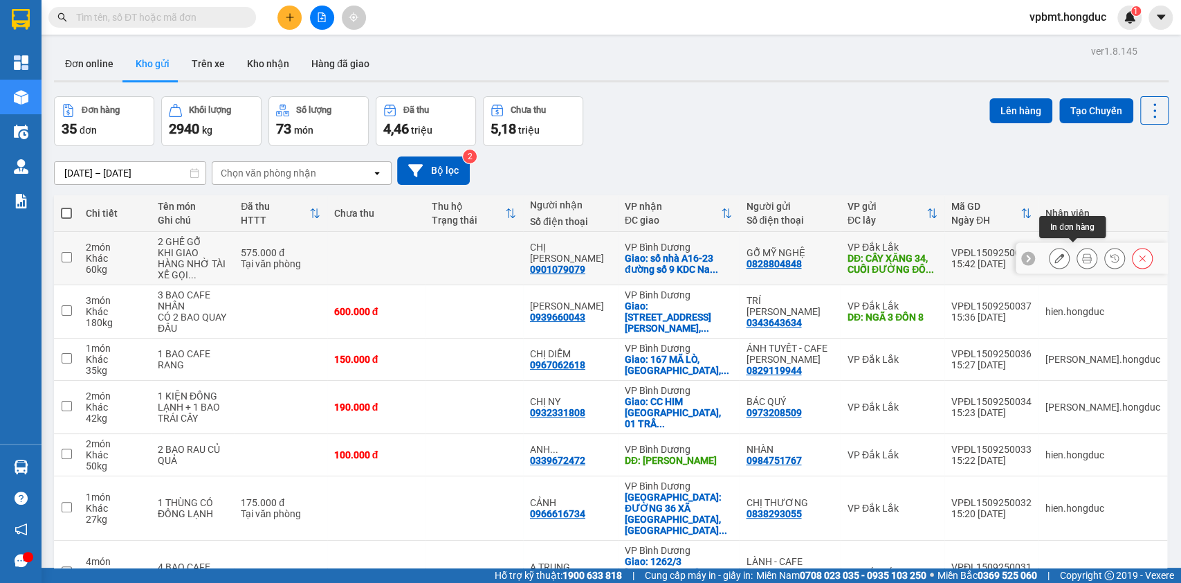
click at [1077, 253] on button at bounding box center [1086, 258] width 19 height 24
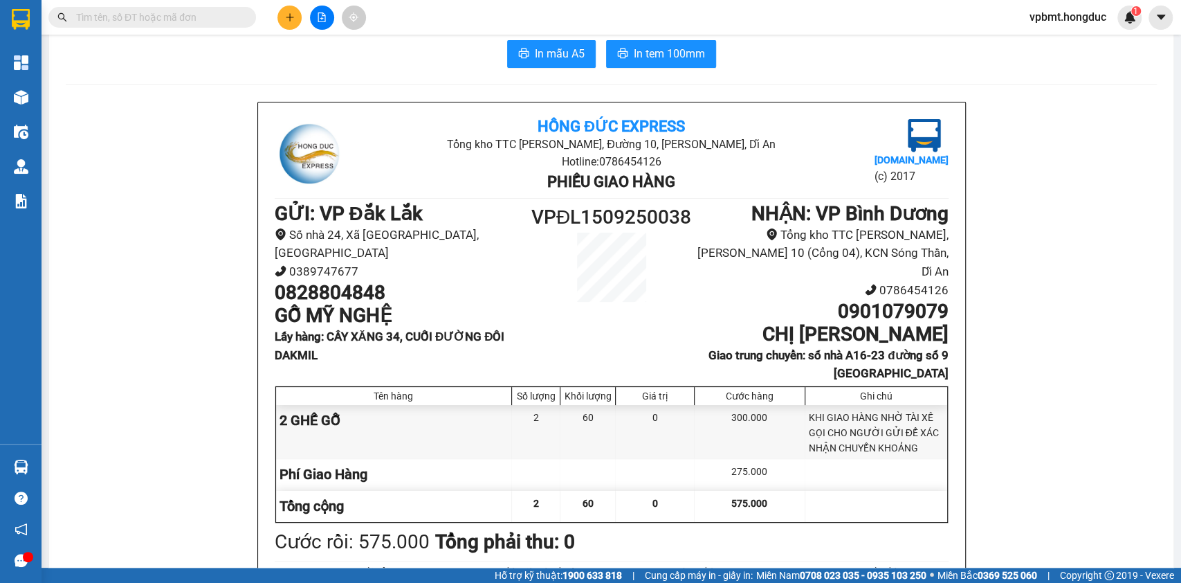
scroll to position [39, 0]
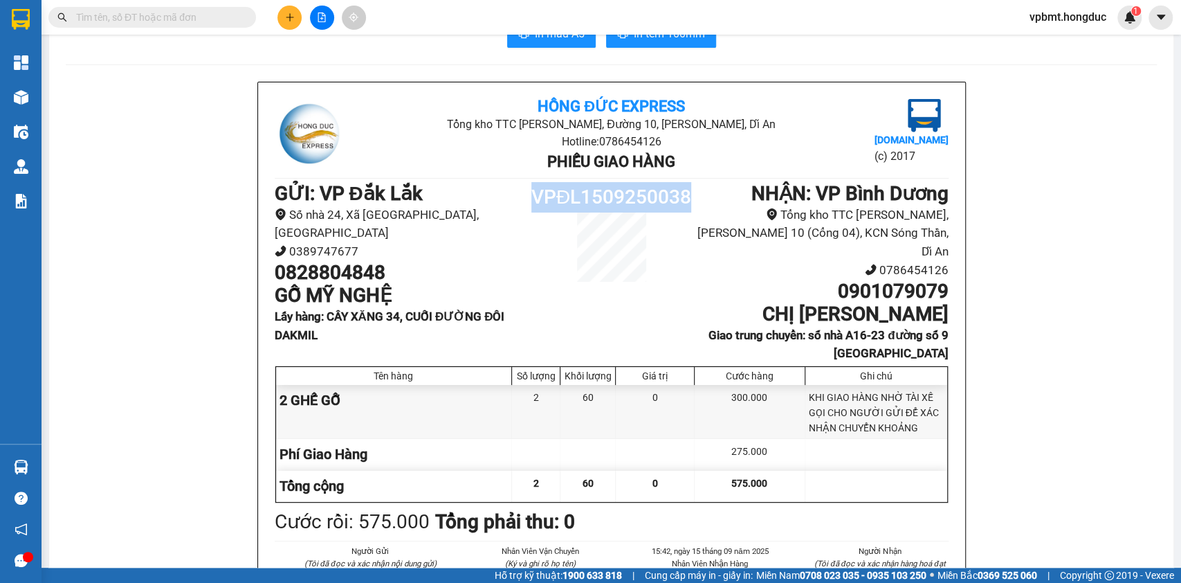
drag, startPoint x: 558, startPoint y: 193, endPoint x: 693, endPoint y: 202, distance: 135.2
click at [693, 202] on div "GỬI : VP Đắk Lắk Số nhà 24, Xã [GEOGRAPHIC_DATA], [GEOGRAPHIC_DATA] 0389747677 …" at bounding box center [612, 272] width 674 height 181
copy div "VPĐL1509250038"
